Goal: Find specific page/section: Find specific page/section

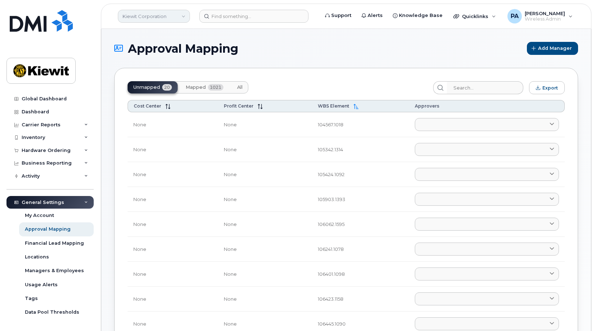
click at [157, 13] on link "Kiewit Corporation" at bounding box center [154, 16] width 72 height 13
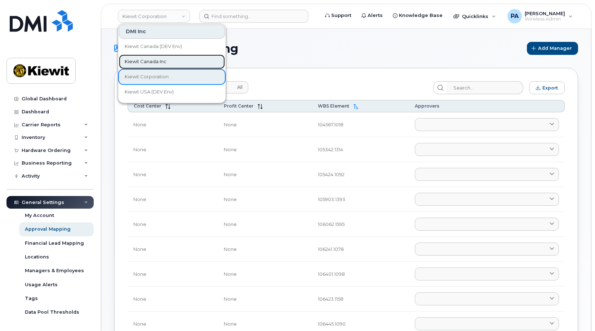
click at [141, 61] on span "Kiewit Canada Inc" at bounding box center [146, 61] width 42 height 7
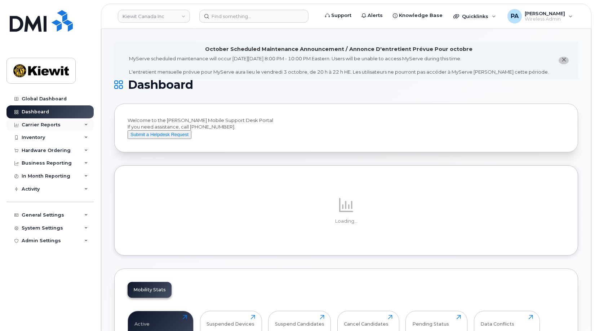
click at [36, 123] on div "Carrier Reports" at bounding box center [41, 125] width 39 height 6
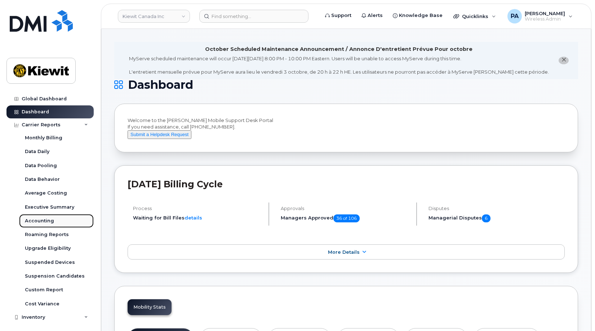
click at [30, 221] on div "Accounting" at bounding box center [39, 220] width 29 height 6
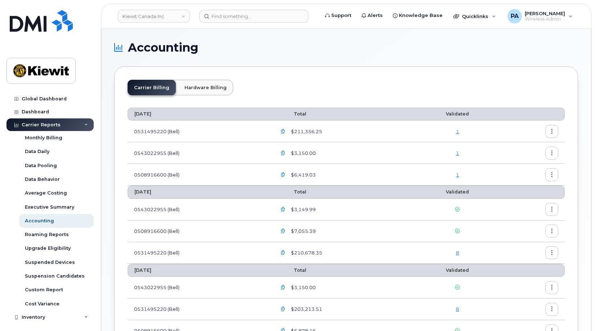
click at [553, 210] on icon "button" at bounding box center [552, 209] width 5 height 5
